Goal: Download file/media

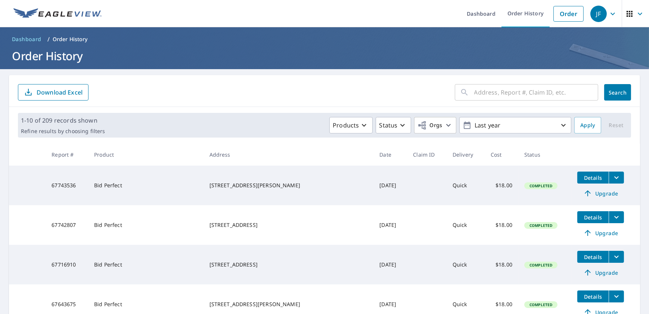
click at [615, 221] on icon "filesDropdownBtn-67742807" at bounding box center [616, 216] width 9 height 9
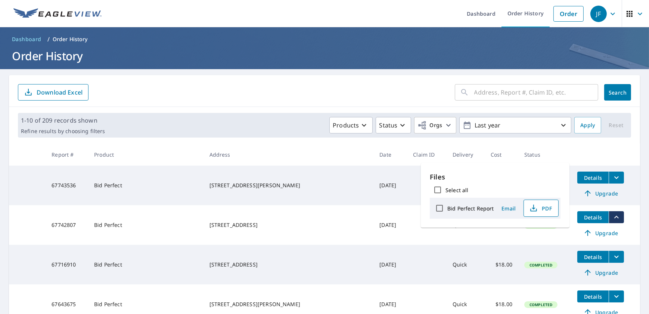
click at [549, 212] on span "PDF" at bounding box center [540, 208] width 24 height 9
click at [623, 173] on button "filesDropdownBtn-67743536" at bounding box center [616, 177] width 15 height 12
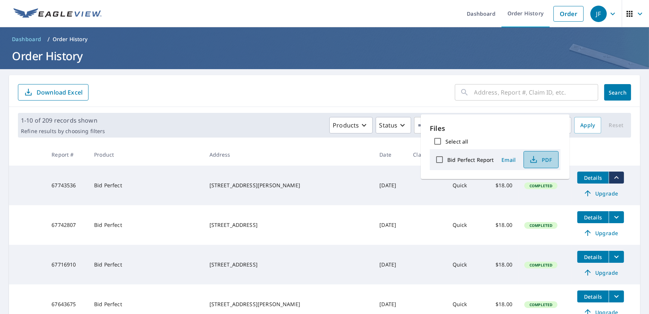
click at [538, 164] on icon "button" at bounding box center [533, 159] width 9 height 9
click at [590, 15] on div "JF" at bounding box center [598, 14] width 16 height 16
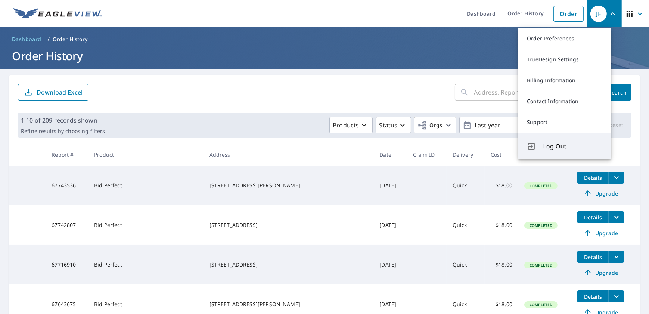
click at [572, 150] on span "Log Out" at bounding box center [572, 146] width 59 height 9
